Goal: Task Accomplishment & Management: Use online tool/utility

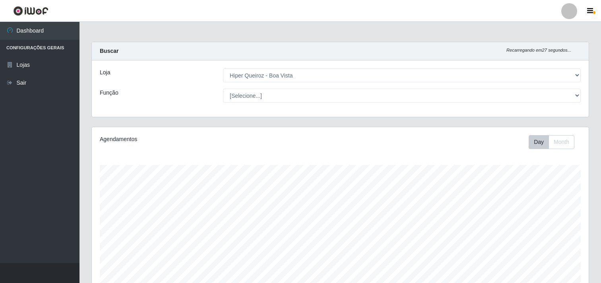
select select "514"
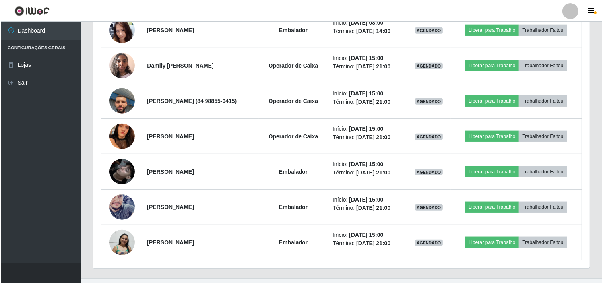
scroll to position [457, 0]
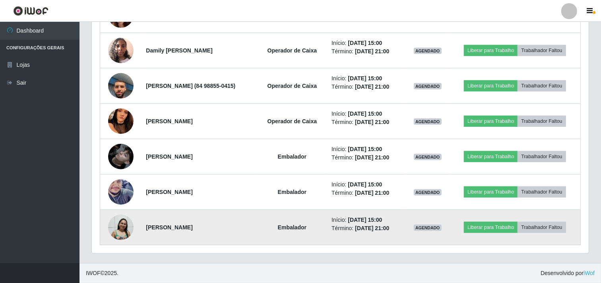
click at [110, 230] on img at bounding box center [120, 227] width 25 height 26
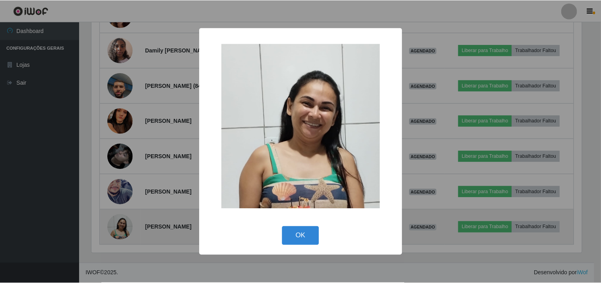
scroll to position [165, 492]
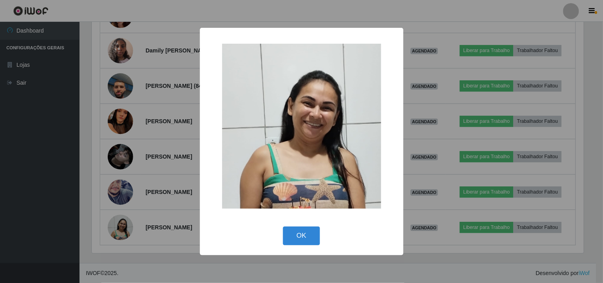
click at [256, 145] on img at bounding box center [301, 126] width 159 height 165
click at [290, 244] on button "OK" at bounding box center [301, 235] width 37 height 19
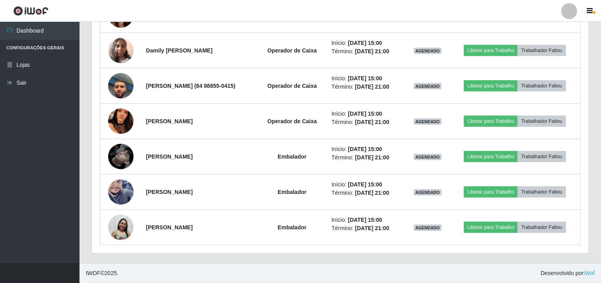
scroll to position [165, 497]
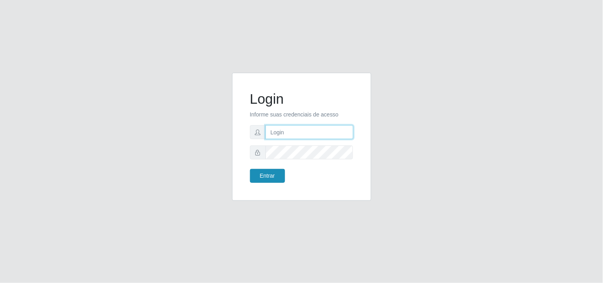
type input "[EMAIL_ADDRESS][DOMAIN_NAME]"
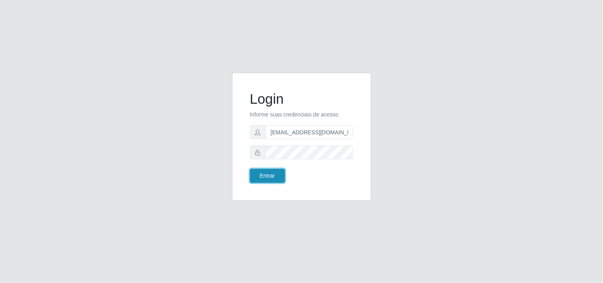
click at [261, 175] on button "Entrar" at bounding box center [267, 176] width 35 height 14
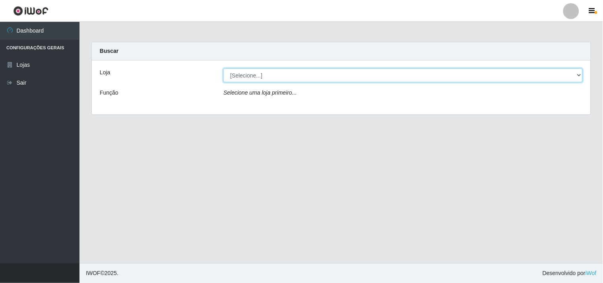
click at [454, 74] on select "[Selecione...] Hiper Queiroz - [GEOGRAPHIC_DATA]" at bounding box center [402, 75] width 359 height 14
select select "514"
click at [223, 68] on select "[Selecione...] Hiper Queiroz - [GEOGRAPHIC_DATA]" at bounding box center [402, 75] width 359 height 14
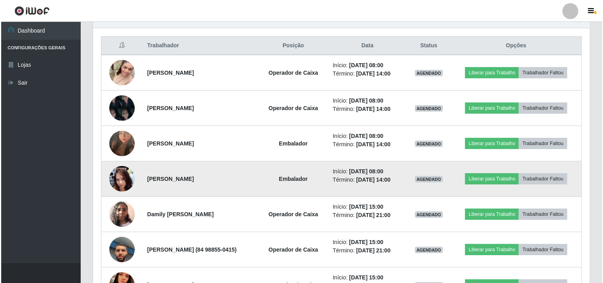
scroll to position [309, 0]
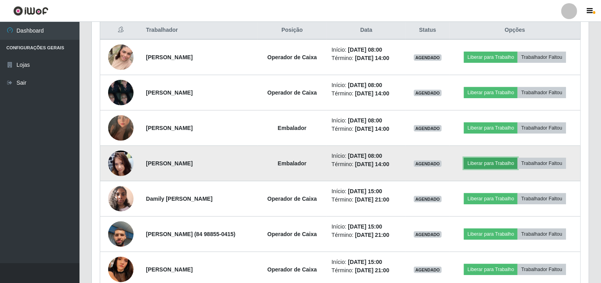
click at [493, 163] on button "Liberar para Trabalho" at bounding box center [491, 163] width 54 height 11
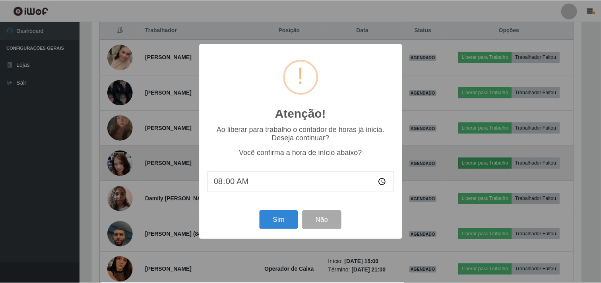
scroll to position [165, 492]
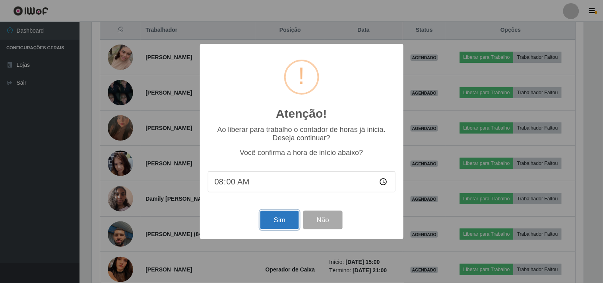
drag, startPoint x: 275, startPoint y: 213, endPoint x: 275, endPoint y: 217, distance: 4.4
click at [275, 217] on button "Sim" at bounding box center [279, 220] width 39 height 19
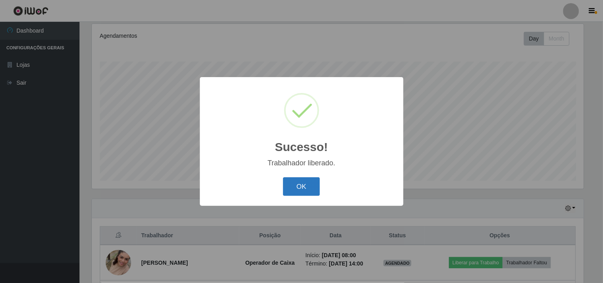
click at [301, 184] on button "OK" at bounding box center [301, 186] width 37 height 19
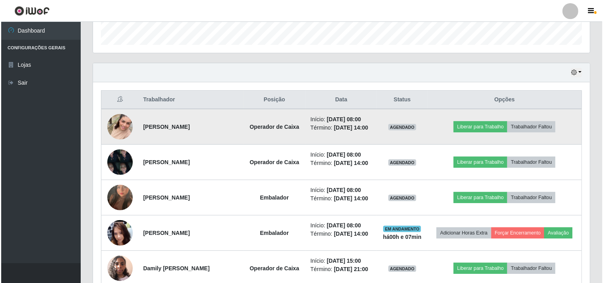
scroll to position [236, 0]
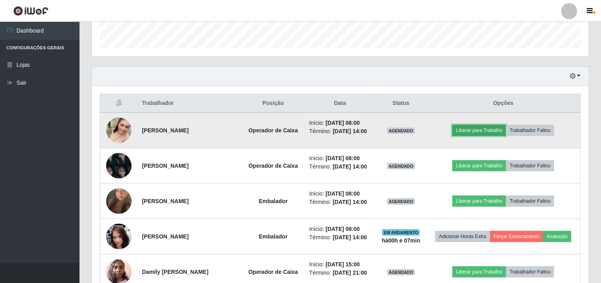
click at [483, 132] on button "Liberar para Trabalho" at bounding box center [479, 130] width 54 height 11
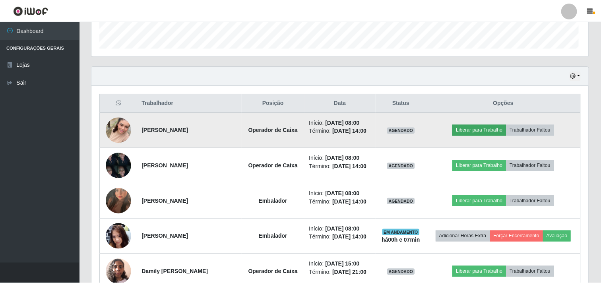
scroll to position [165, 492]
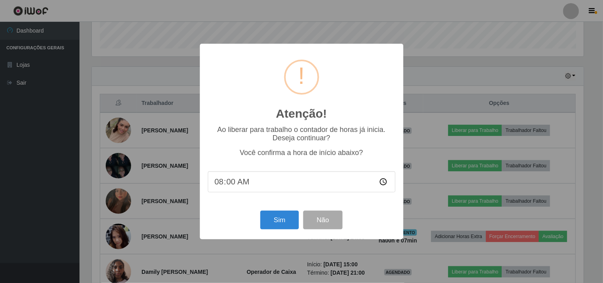
click at [235, 183] on input "08:00" at bounding box center [302, 181] width 188 height 21
type input "08:07"
click at [288, 218] on button "Sim" at bounding box center [279, 220] width 39 height 19
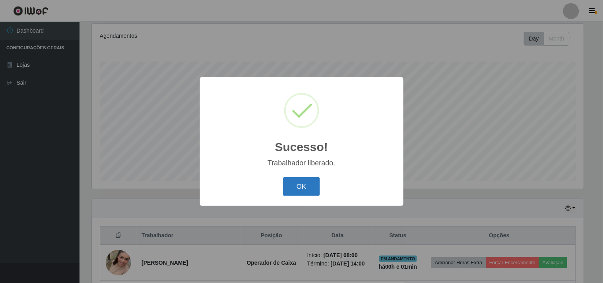
click at [297, 192] on button "OK" at bounding box center [301, 186] width 37 height 19
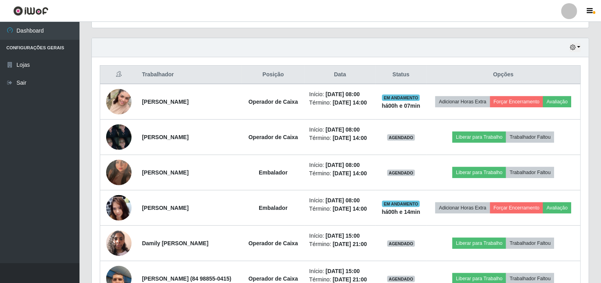
scroll to position [280, 0]
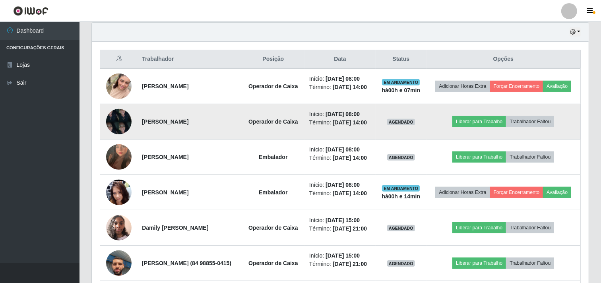
click at [122, 129] on img at bounding box center [118, 122] width 25 height 34
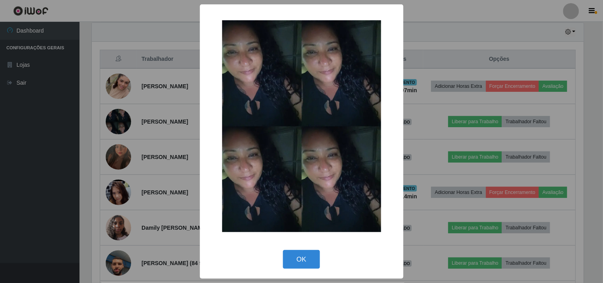
click at [169, 126] on div "× OK Cancel" at bounding box center [301, 141] width 603 height 283
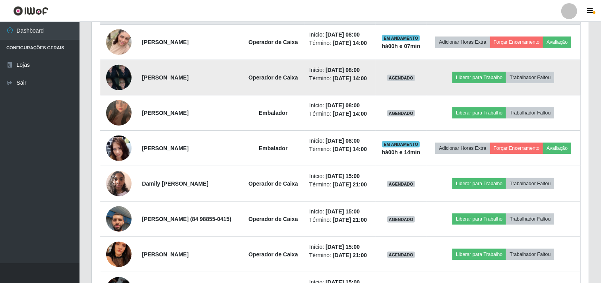
scroll to position [368, 0]
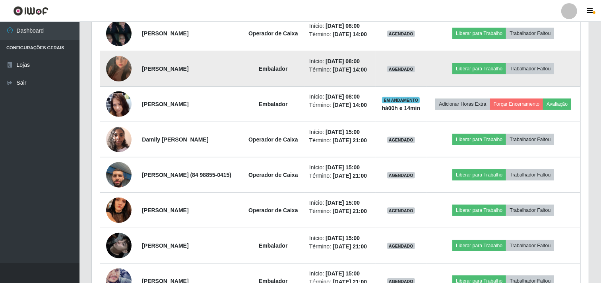
click at [118, 80] on img at bounding box center [118, 68] width 25 height 45
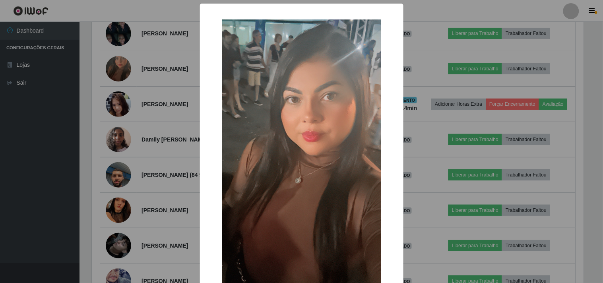
click at [230, 103] on img at bounding box center [301, 160] width 159 height 283
click at [216, 106] on div "×" at bounding box center [302, 161] width 188 height 298
click at [157, 91] on div "× OK Cancel" at bounding box center [301, 141] width 603 height 283
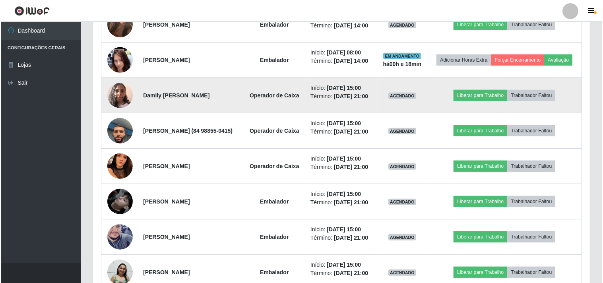
scroll to position [456, 0]
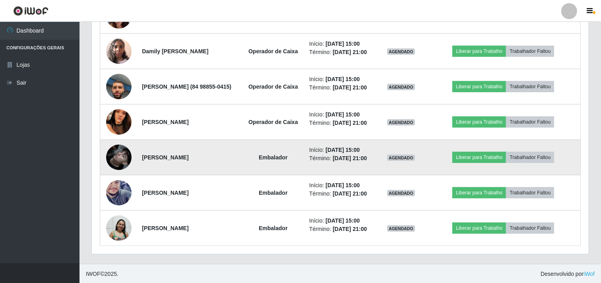
click at [119, 180] on img at bounding box center [118, 157] width 25 height 45
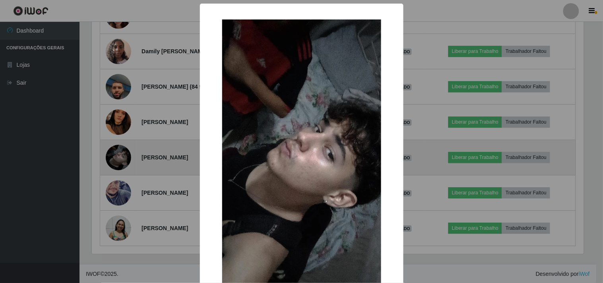
scroll to position [165, 492]
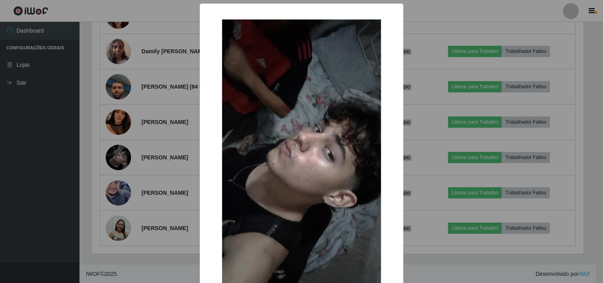
click at [268, 139] on img at bounding box center [301, 160] width 159 height 283
click at [288, 89] on img at bounding box center [301, 160] width 159 height 283
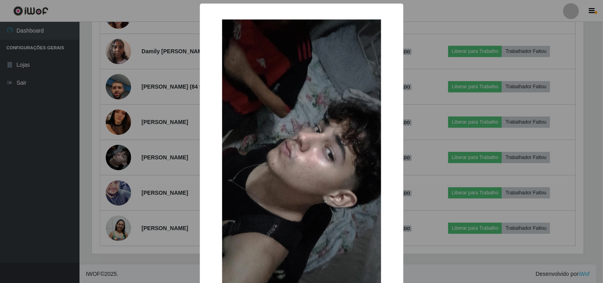
click at [303, 182] on img at bounding box center [301, 160] width 159 height 283
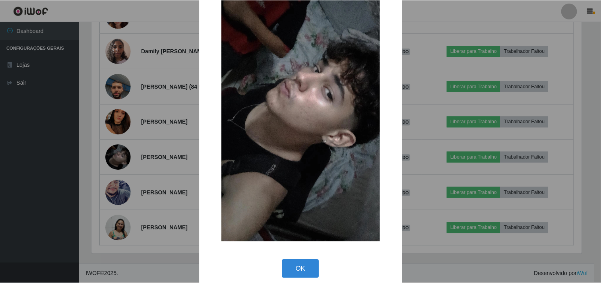
scroll to position [69, 0]
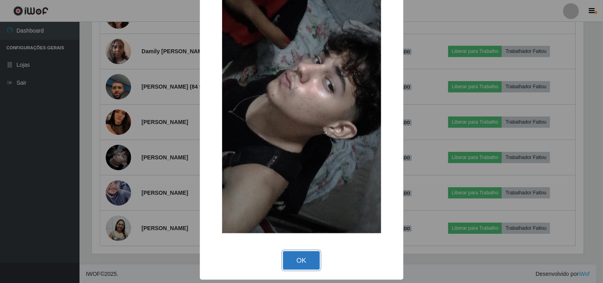
click at [298, 267] on button "OK" at bounding box center [301, 260] width 37 height 19
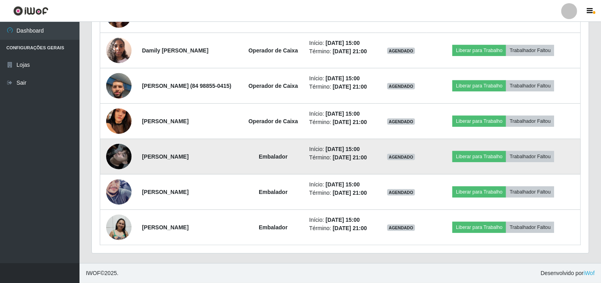
scroll to position [517, 0]
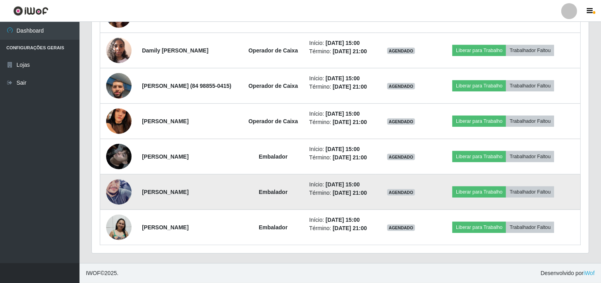
click at [118, 180] on img at bounding box center [118, 191] width 25 height 45
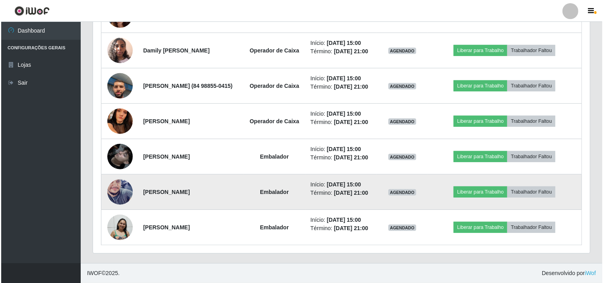
scroll to position [165, 492]
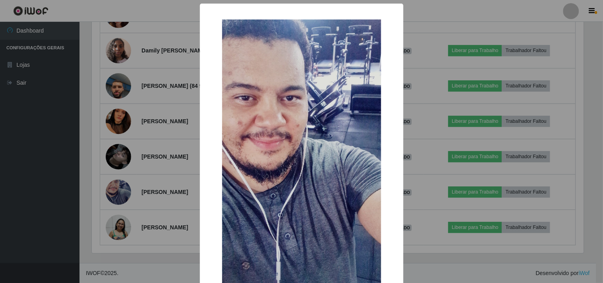
click at [330, 132] on img at bounding box center [301, 160] width 159 height 283
click at [289, 96] on img at bounding box center [301, 160] width 159 height 283
drag, startPoint x: 289, startPoint y: 96, endPoint x: 297, endPoint y: 89, distance: 10.4
click at [294, 93] on img at bounding box center [301, 160] width 159 height 283
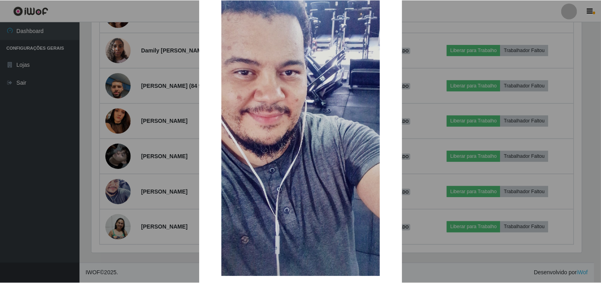
scroll to position [69, 0]
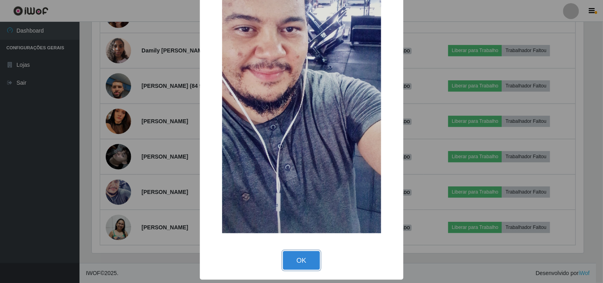
click at [296, 260] on button "OK" at bounding box center [301, 260] width 37 height 19
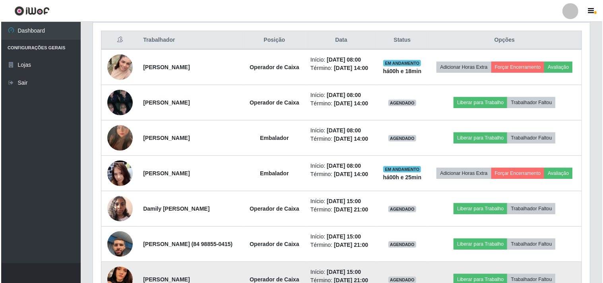
scroll to position [296, 0]
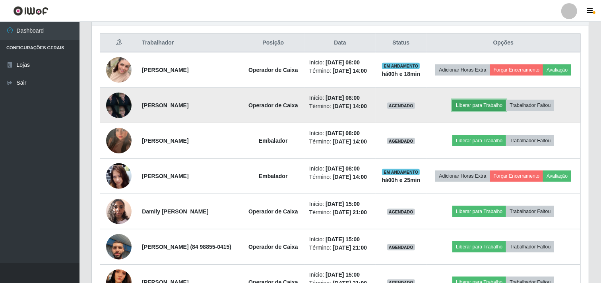
click at [485, 111] on button "Liberar para Trabalho" at bounding box center [479, 105] width 54 height 11
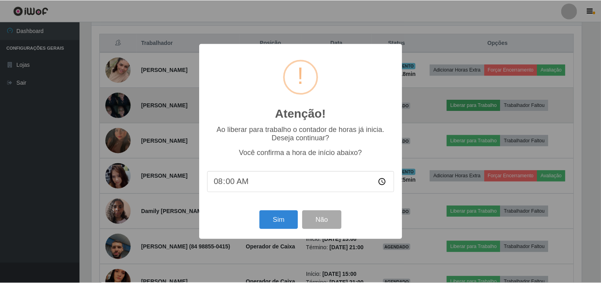
scroll to position [165, 492]
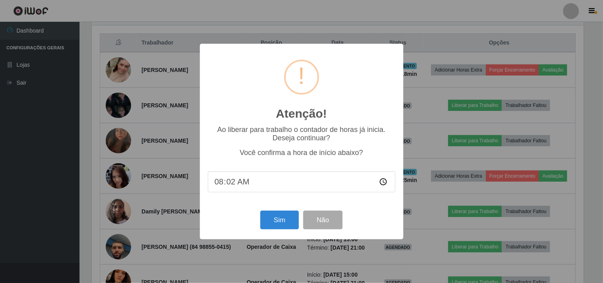
type input "08:25"
click at [277, 225] on button "Sim" at bounding box center [279, 220] width 39 height 19
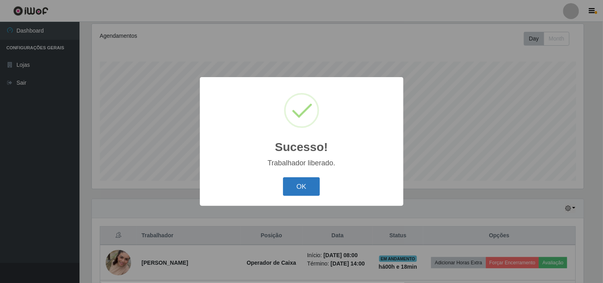
click at [298, 189] on button "OK" at bounding box center [301, 186] width 37 height 19
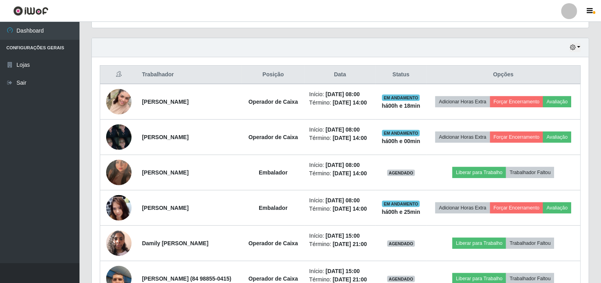
scroll to position [280, 0]
